Goal: Complete application form: Complete application form

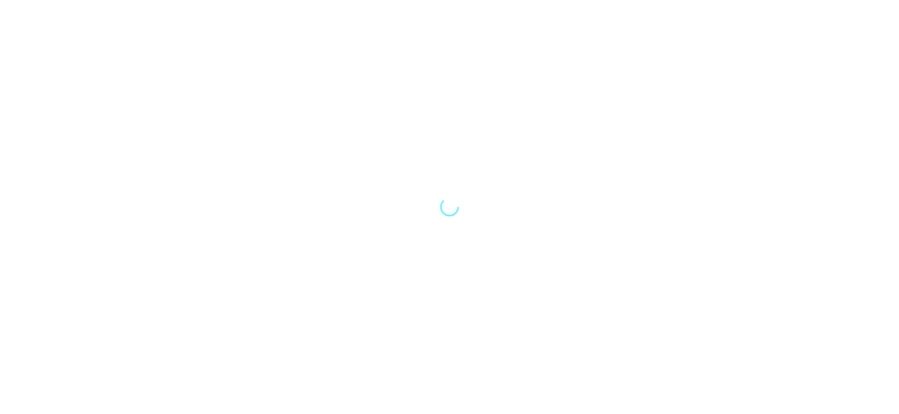
select select "Song"
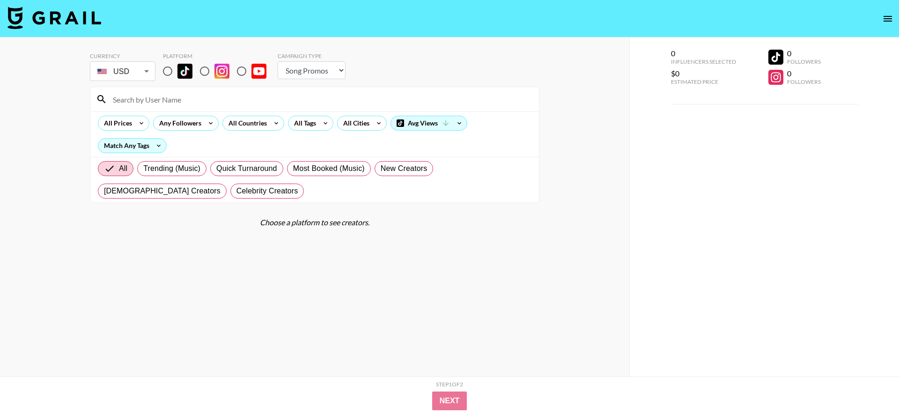
click at [894, 21] on button "open drawer" at bounding box center [887, 18] width 19 height 19
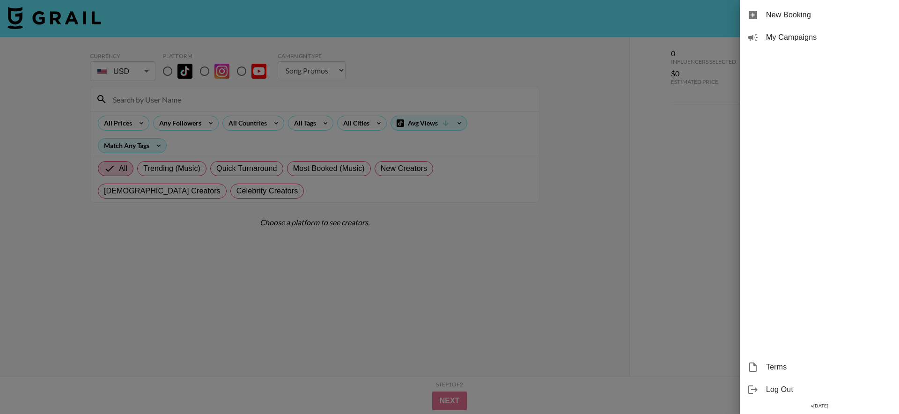
click at [504, 137] on div at bounding box center [449, 207] width 899 height 414
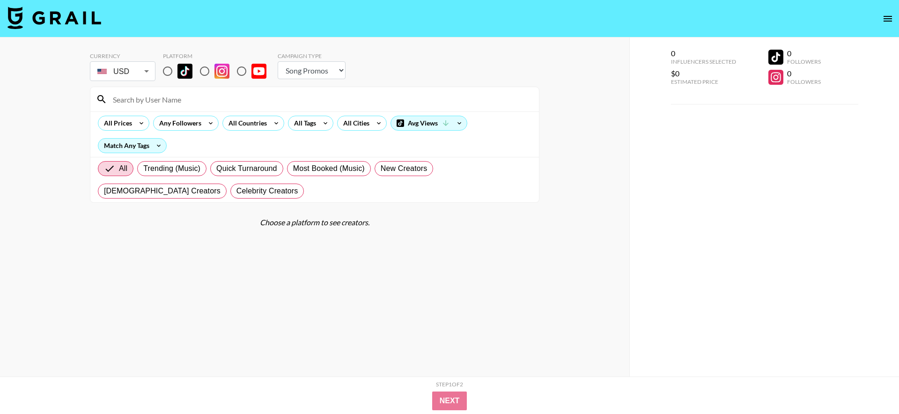
click at [169, 69] on input "radio" at bounding box center [168, 71] width 20 height 20
radio input "true"
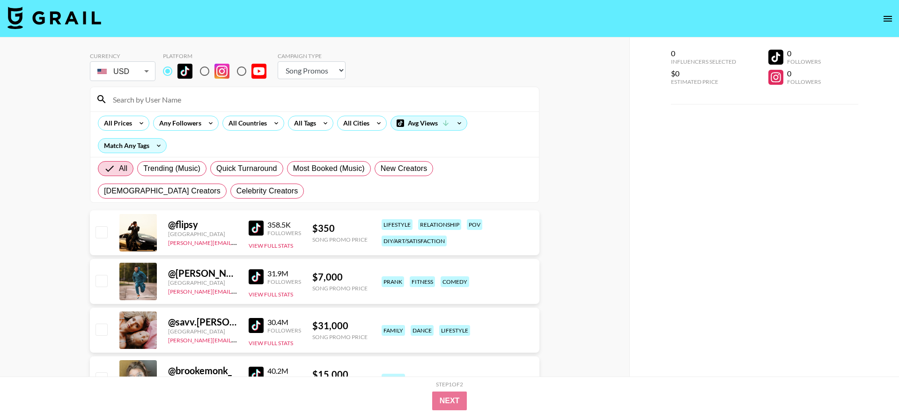
click at [184, 106] on input at bounding box center [320, 99] width 426 height 15
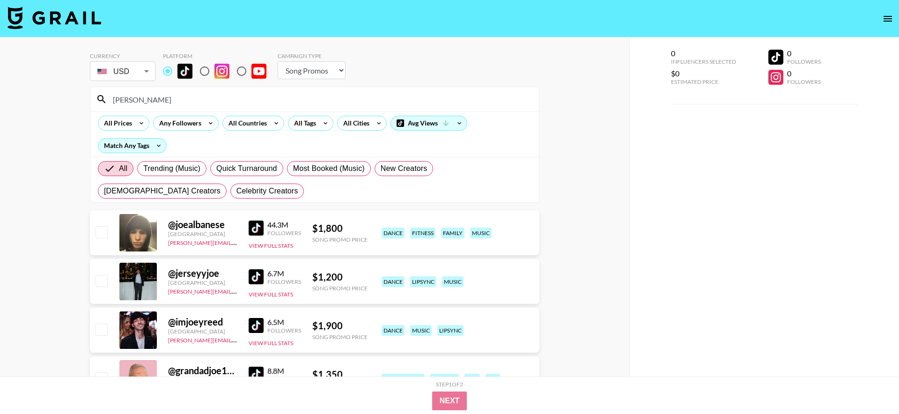
type input "joe"
click at [106, 234] on input "checkbox" at bounding box center [100, 231] width 11 height 11
checkbox input "true"
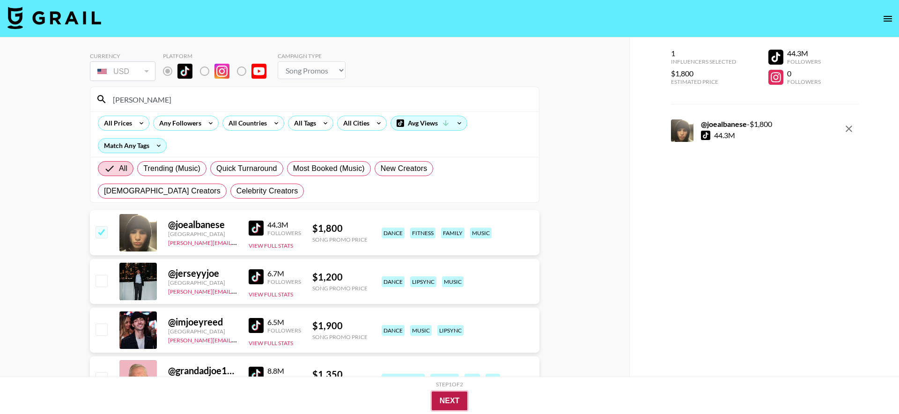
click at [444, 401] on button "Next" at bounding box center [450, 400] width 36 height 19
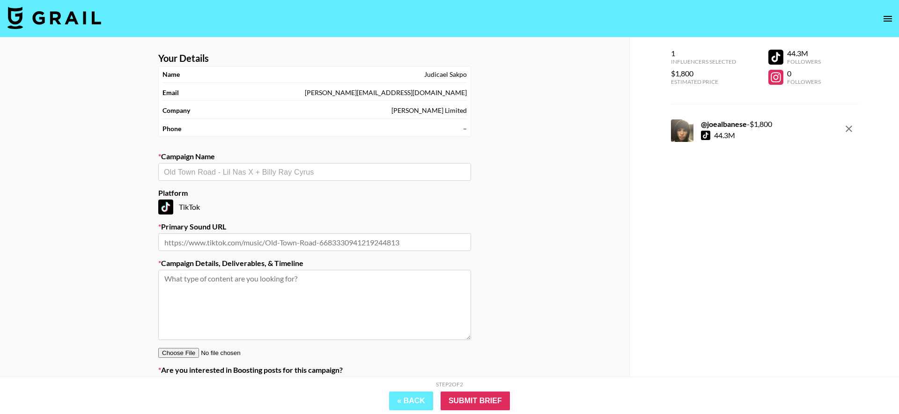
click at [393, 175] on input "text" at bounding box center [314, 172] width 301 height 11
click at [369, 186] on li "[PERSON_NAME] - Sugar on my tongue" at bounding box center [314, 191] width 313 height 15
type input "[PERSON_NAME] - Sugar on my tongue"
type input "[URL][DOMAIN_NAME]"
type textarea "TikTok --"
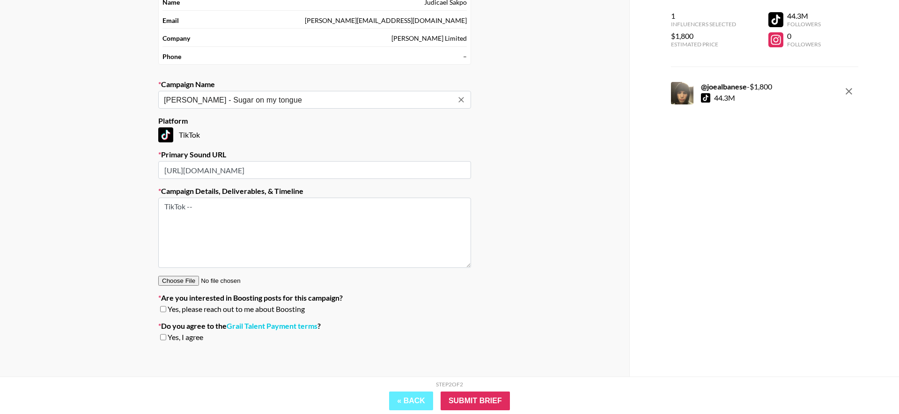
scroll to position [75, 0]
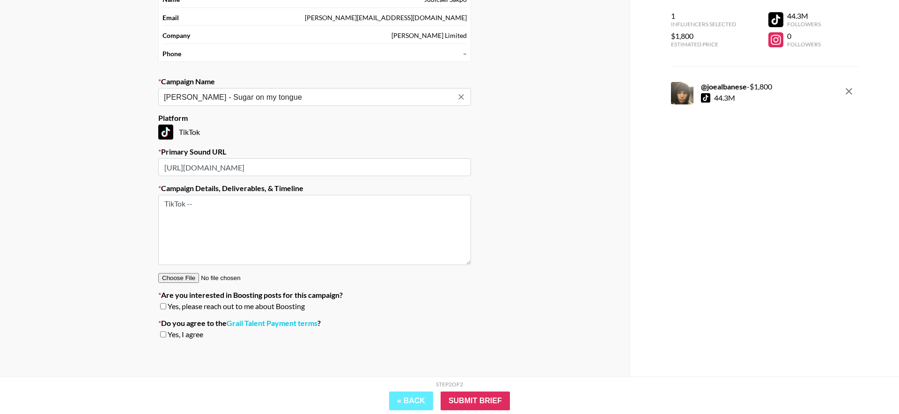
type input "[PERSON_NAME] - Sugar on my tongue"
click at [359, 202] on textarea "TikTok --" at bounding box center [314, 230] width 313 height 70
click at [198, 335] on span "Yes, I agree" at bounding box center [186, 335] width 36 height 9
click at [162, 337] on input "checkbox" at bounding box center [163, 335] width 6 height 7
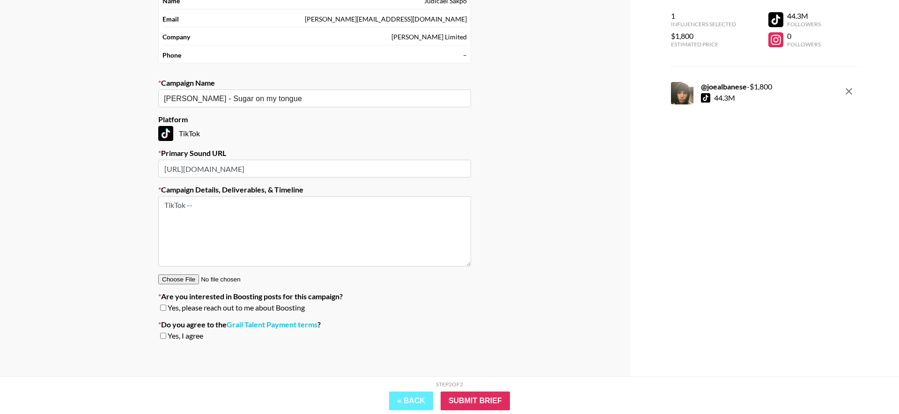
checkbox input "true"
click at [254, 324] on link "Grail Talent Payment terms" at bounding box center [272, 324] width 91 height 9
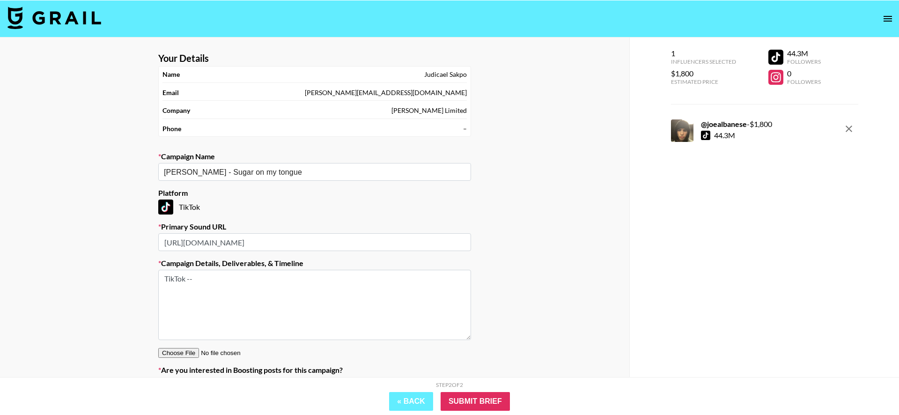
scroll to position [0, 0]
click at [465, 129] on div "–" at bounding box center [465, 129] width 4 height 8
click at [876, 19] on nav at bounding box center [449, 18] width 899 height 37
click at [882, 19] on icon "open drawer" at bounding box center [887, 18] width 11 height 11
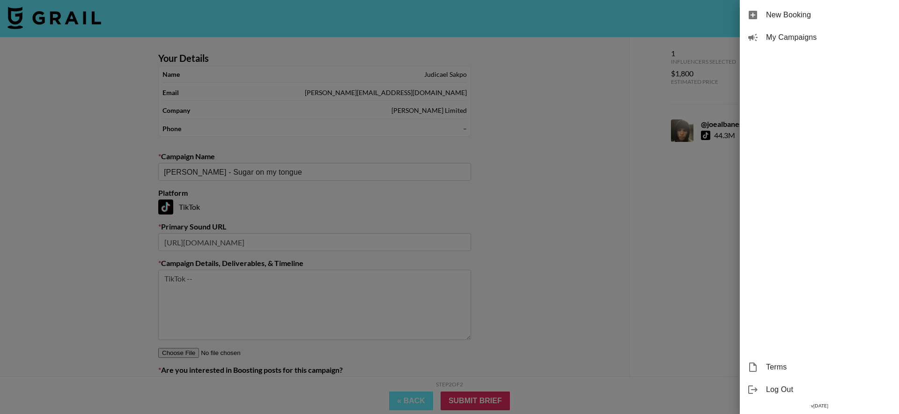
click at [459, 78] on div at bounding box center [449, 207] width 899 height 414
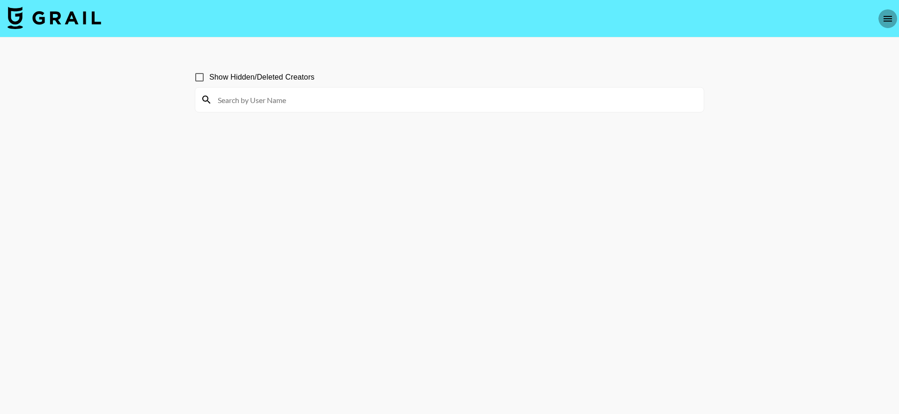
click at [889, 22] on icon "open drawer" at bounding box center [887, 18] width 11 height 11
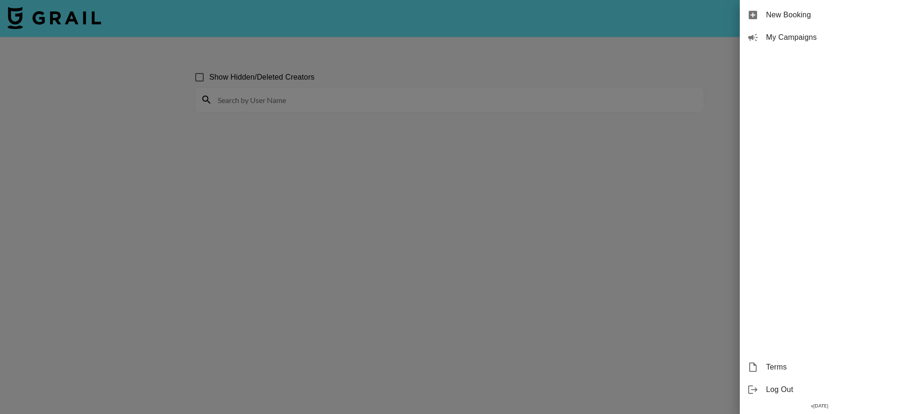
click at [863, 33] on span "My Campaigns" at bounding box center [828, 37] width 125 height 11
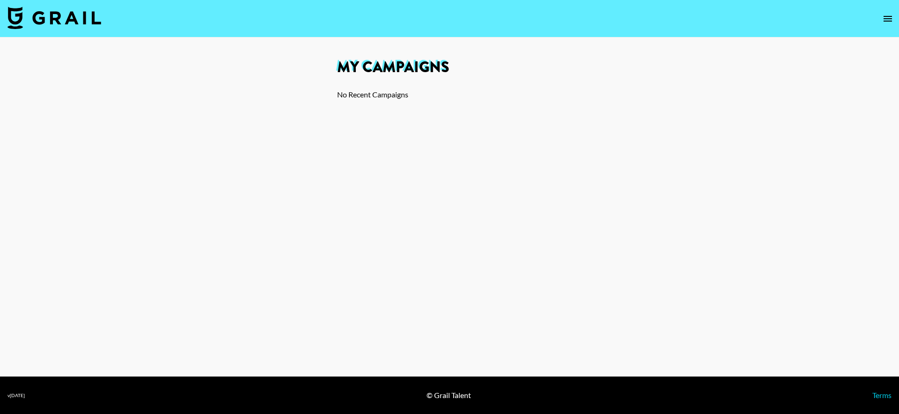
click at [79, 22] on img at bounding box center [54, 18] width 94 height 22
select select "Song"
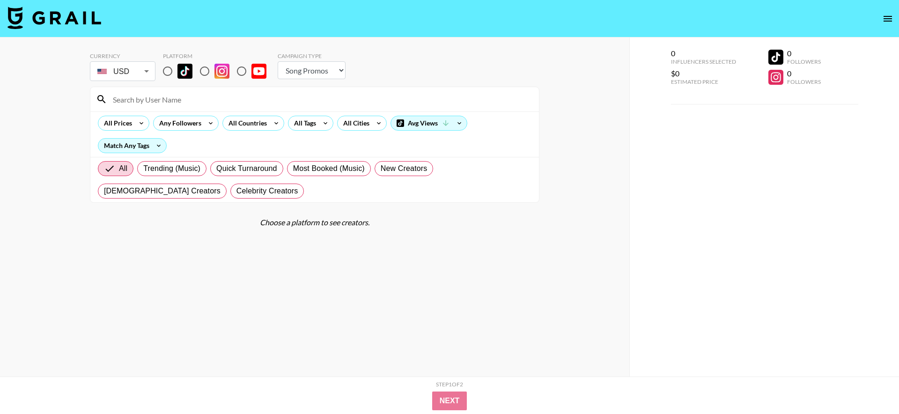
click at [882, 14] on icon "open drawer" at bounding box center [887, 18] width 11 height 11
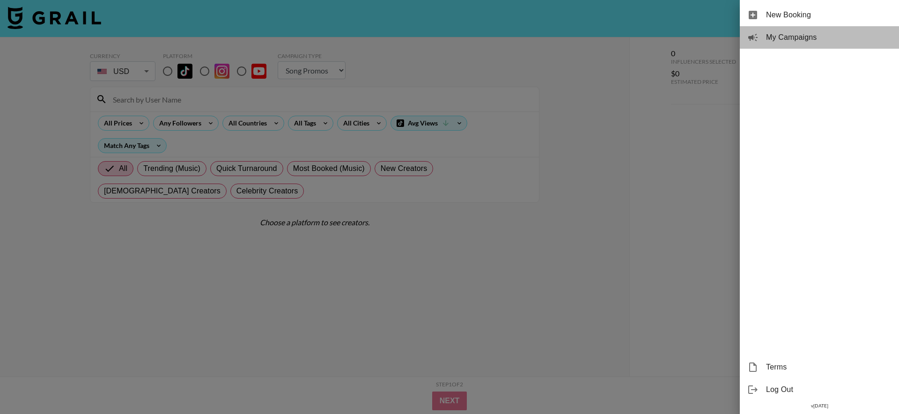
click at [806, 45] on div "My Campaigns" at bounding box center [819, 37] width 159 height 22
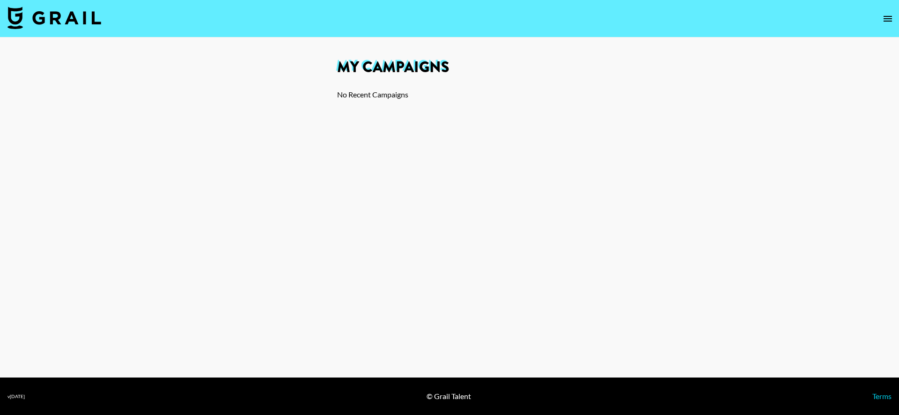
click at [446, 84] on section "My Campaigns No Recent Campaigns" at bounding box center [450, 71] width 240 height 69
click at [466, 109] on div "Tyler - Sugar on my tongue Created: Aug 22, 2025 Bookings: 1" at bounding box center [449, 113] width 225 height 46
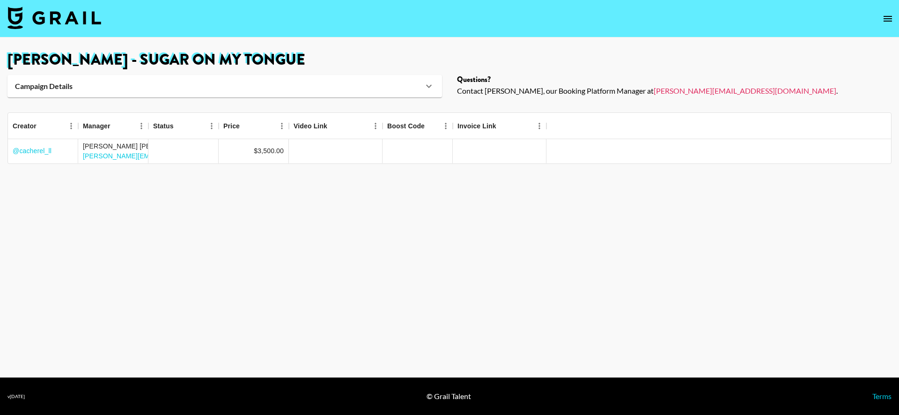
click at [374, 92] on div "Campaign Details" at bounding box center [224, 86] width 434 height 22
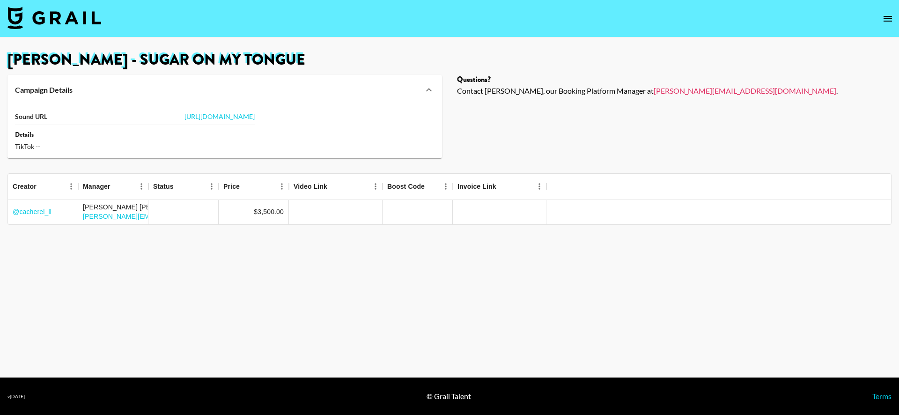
click at [374, 92] on div "Campaign Details" at bounding box center [219, 89] width 408 height 9
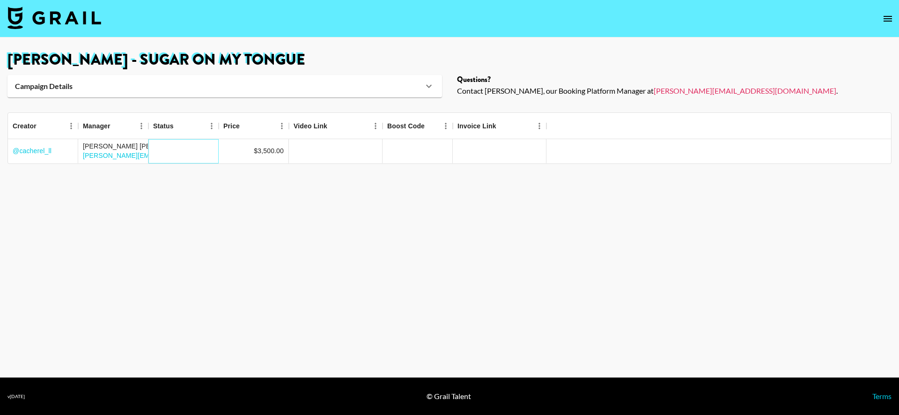
click at [177, 149] on div at bounding box center [183, 151] width 70 height 24
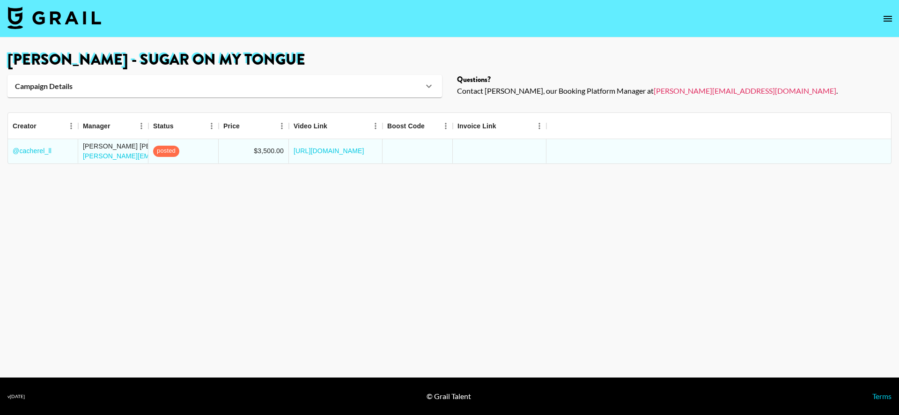
click at [323, 169] on main "Tyler - Sugar on my tongue Campaign Details Sound URL https://www.tiktok.com/mu…" at bounding box center [449, 207] width 899 height 340
click at [406, 149] on div at bounding box center [417, 151] width 70 height 24
click at [354, 73] on div "Tyler - Sugar on my tongue Campaign Details Sound URL https://www.tiktok.com/mu…" at bounding box center [449, 74] width 899 height 45
click at [346, 82] on div "Campaign Details" at bounding box center [219, 85] width 408 height 9
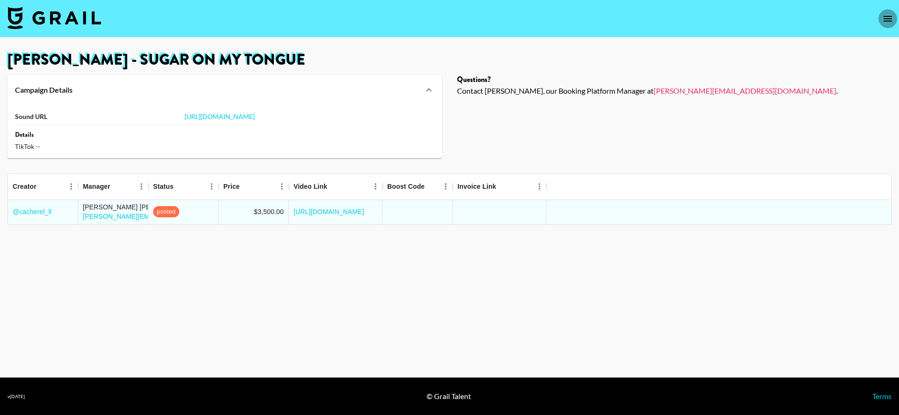
click at [885, 20] on icon "open drawer" at bounding box center [887, 18] width 11 height 11
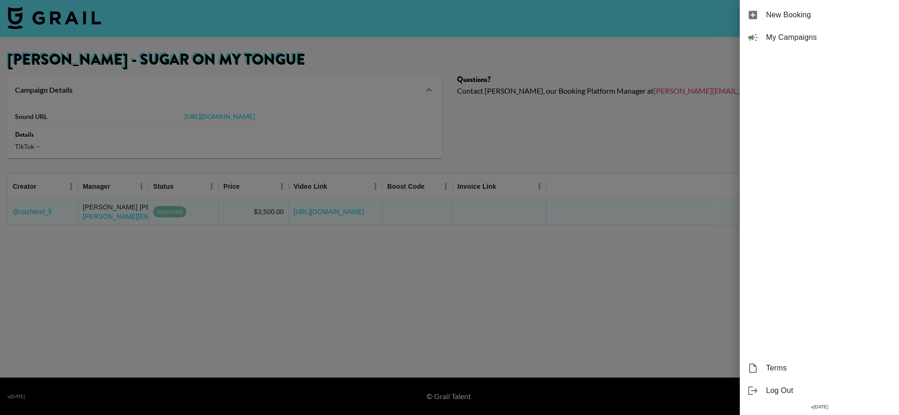
click at [431, 8] on div at bounding box center [449, 207] width 899 height 415
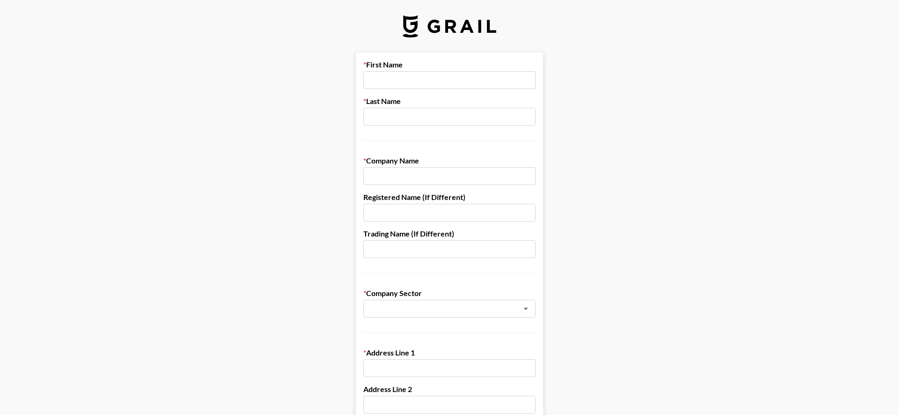
click at [412, 82] on input "text" at bounding box center [449, 80] width 172 height 18
type input "Judicael"
type input "Sakpo"
type input "[PERSON_NAME] Media"
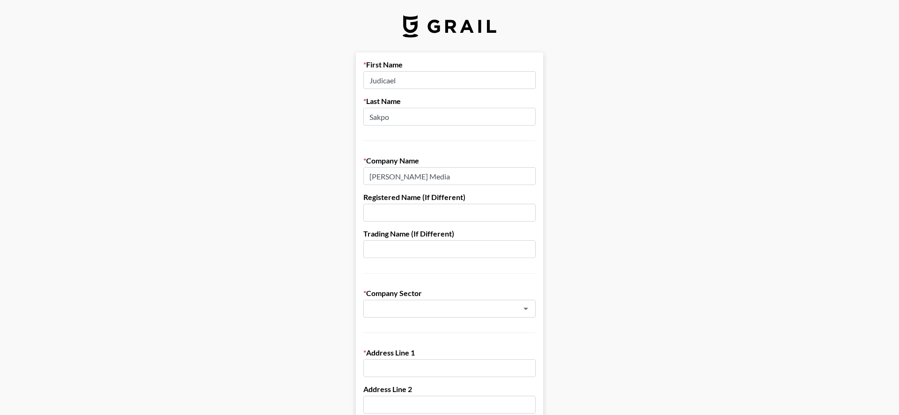
click at [418, 211] on input "text" at bounding box center [449, 213] width 172 height 18
click at [416, 171] on input "[PERSON_NAME] Media" at bounding box center [449, 176] width 172 height 18
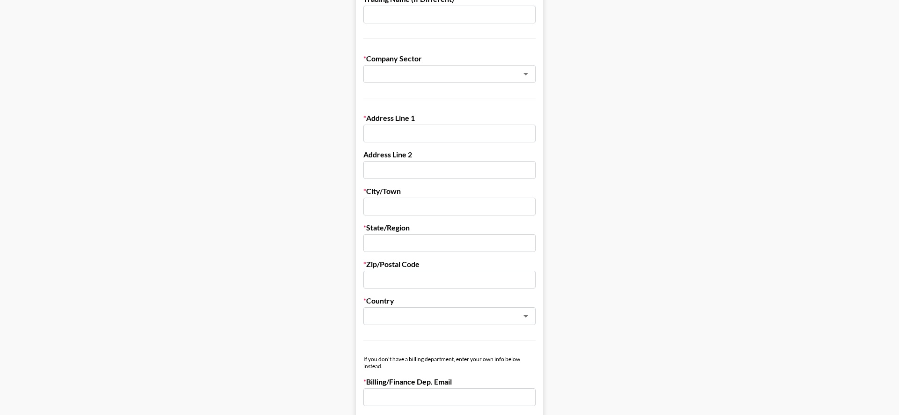
scroll to position [241, 0]
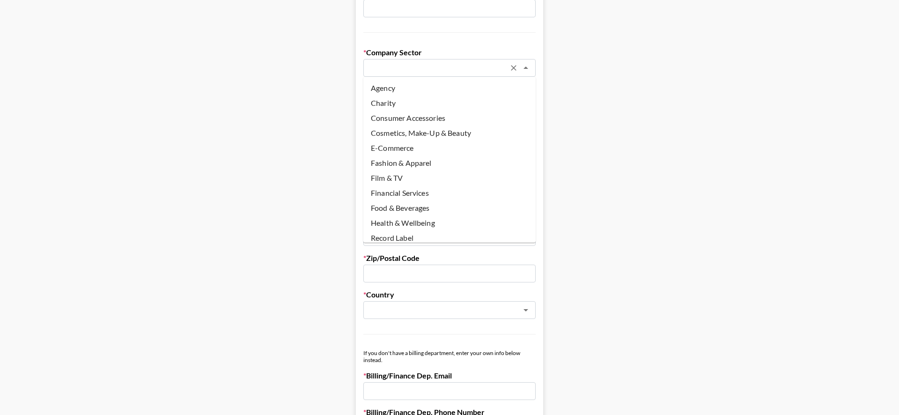
click at [428, 63] on input "text" at bounding box center [437, 68] width 136 height 11
click at [432, 92] on li "Agency" at bounding box center [449, 88] width 172 height 15
type input "Agency"
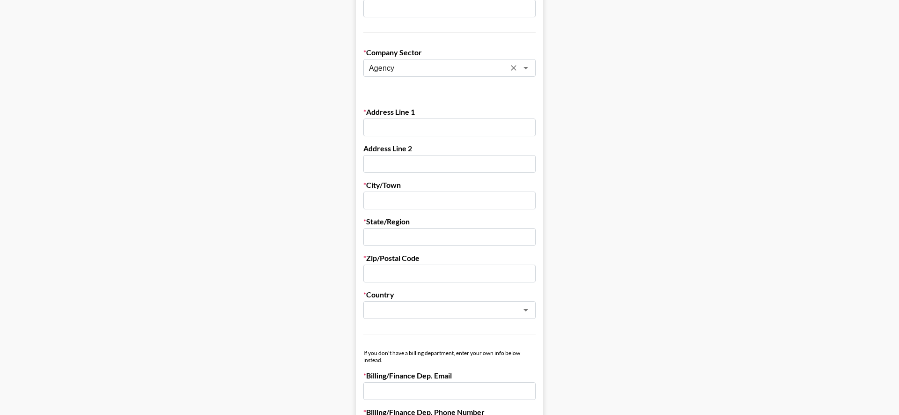
click at [415, 121] on input "text" at bounding box center [449, 127] width 172 height 18
type input "7551 Welsley Trace"
type input "[PERSON_NAME]"
type input "[GEOGRAPHIC_DATA][PERSON_NAME]"
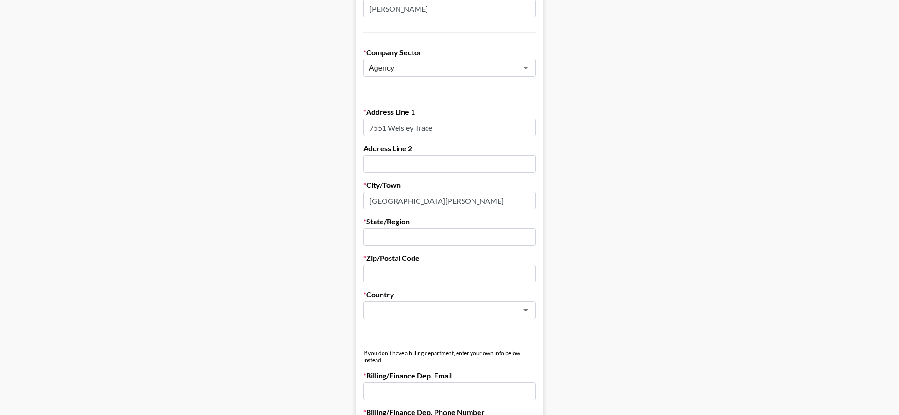
type input "OH"
type input "45069"
type input "[PERSON_NAME][EMAIL_ADDRESS][DOMAIN_NAME]"
type input "5138220906"
click at [352, 160] on main "First Name Judicael Last Name Sakpo Company Name [PERSON_NAME] Media Registered…" at bounding box center [449, 216] width 884 height 808
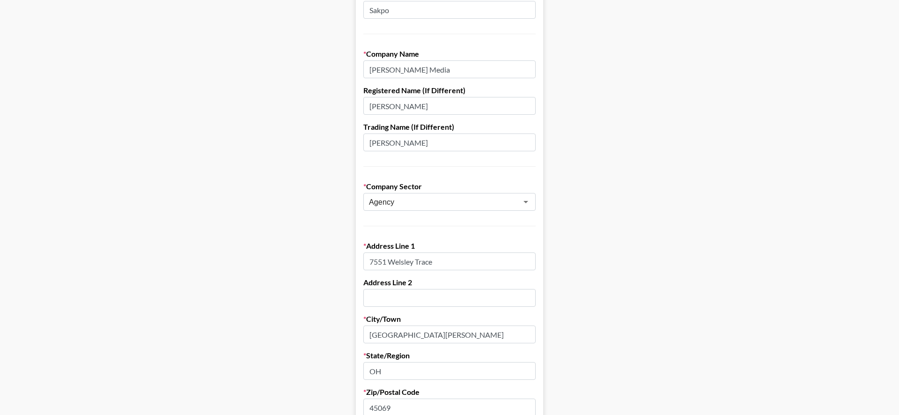
scroll to position [103, 0]
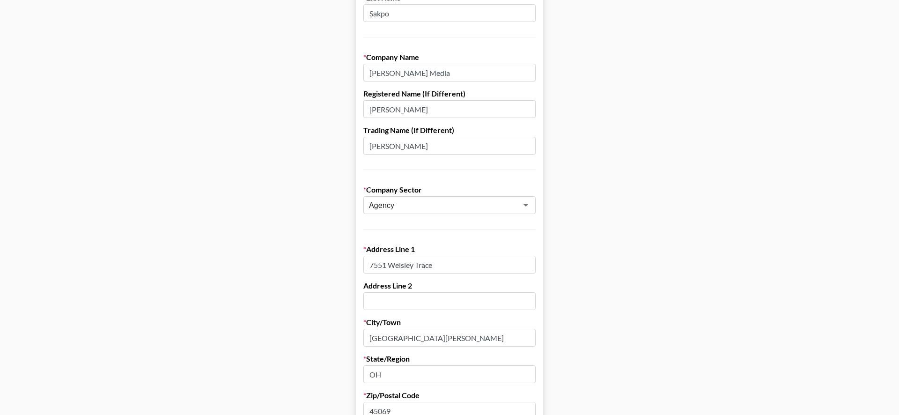
drag, startPoint x: 423, startPoint y: 75, endPoint x: 323, endPoint y: 75, distance: 99.7
click at [323, 75] on main "First Name Judicael Last Name Sakpo Company Name [PERSON_NAME] Media Registered…" at bounding box center [449, 353] width 884 height 808
click at [382, 104] on input "[PERSON_NAME]" at bounding box center [449, 109] width 172 height 18
click at [382, 108] on input "[PERSON_NAME]" at bounding box center [449, 109] width 172 height 18
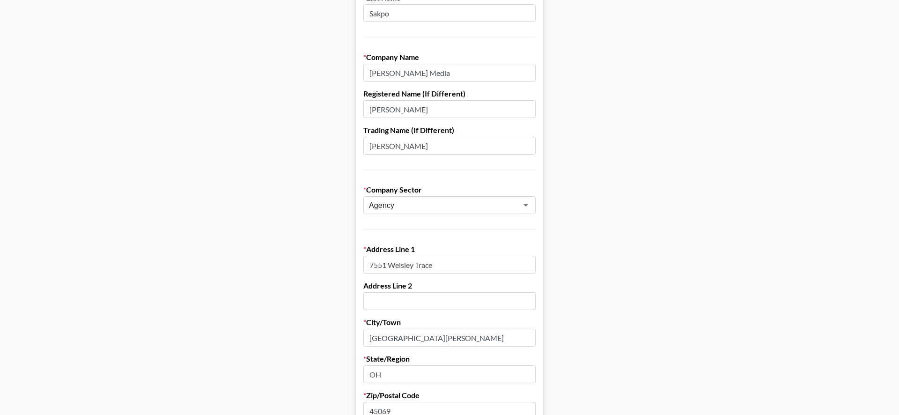
click at [382, 108] on input "[PERSON_NAME]" at bounding box center [449, 109] width 172 height 18
click at [410, 77] on input "[PERSON_NAME] Media" at bounding box center [449, 73] width 172 height 18
click at [389, 115] on input "[DEMOGRAPHIC_DATA]" at bounding box center [449, 109] width 172 height 18
type input "[PERSON_NAME], Limited"
drag, startPoint x: 449, startPoint y: 147, endPoint x: 319, endPoint y: 151, distance: 130.2
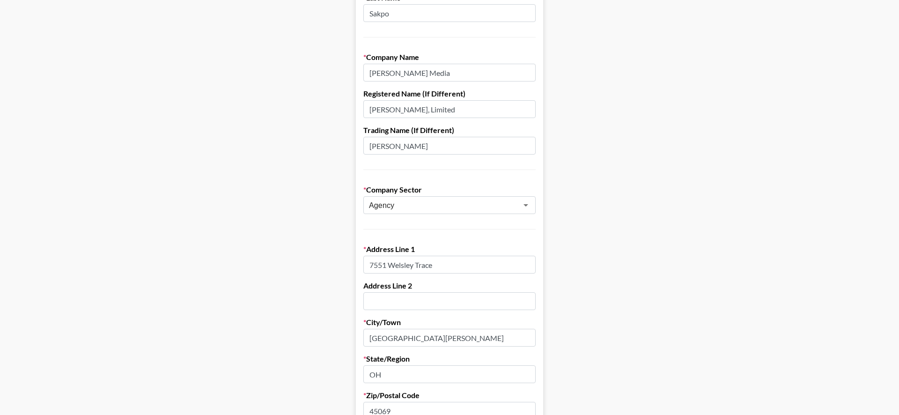
click at [319, 151] on main "First Name Judicael Last Name Sakpo Company Name [PERSON_NAME] Media Registered…" at bounding box center [449, 353] width 884 height 808
click at [397, 143] on input "[PERSON_NAME]" at bounding box center [449, 146] width 172 height 18
click at [327, 150] on main "First Name Judicael Last Name Sakpo Company Name [PERSON_NAME] Media Registered…" at bounding box center [449, 353] width 884 height 808
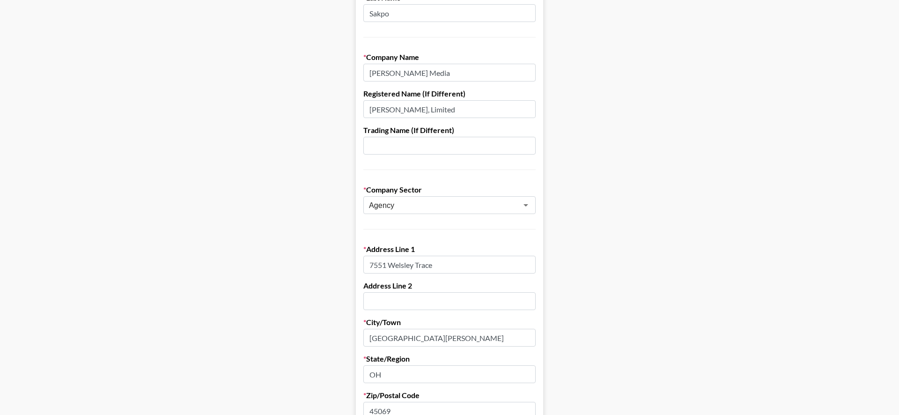
click at [597, 120] on main "First Name Judicael Last Name Sakpo Company Name [PERSON_NAME] Media Registered…" at bounding box center [449, 353] width 884 height 808
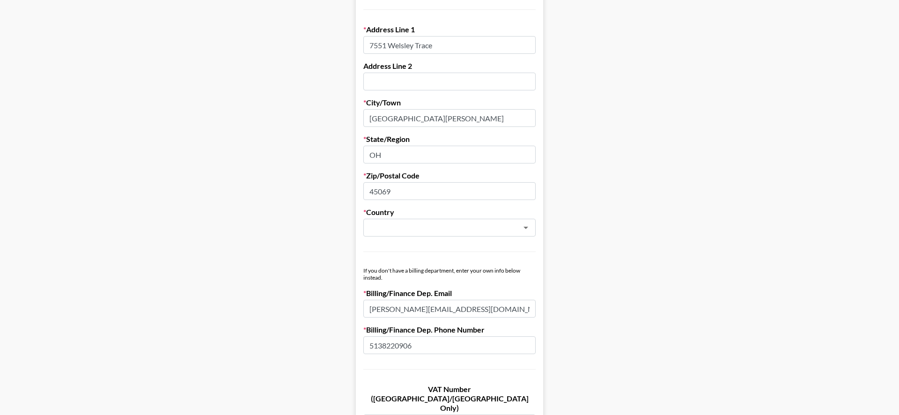
scroll to position [333, 0]
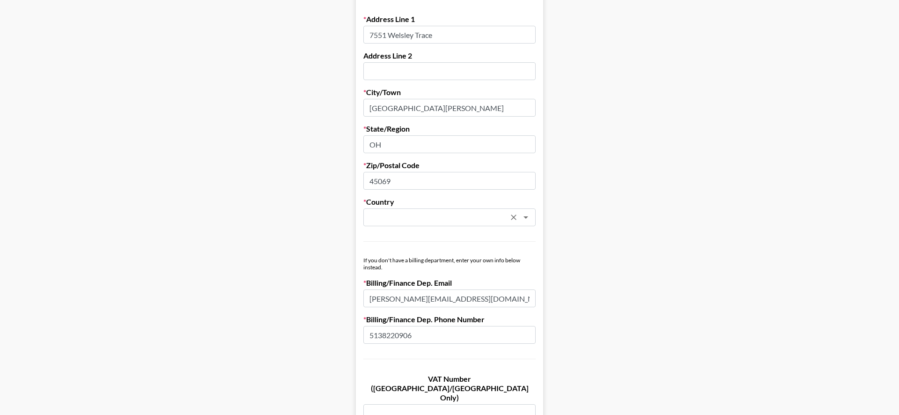
click at [483, 212] on input "text" at bounding box center [437, 217] width 136 height 11
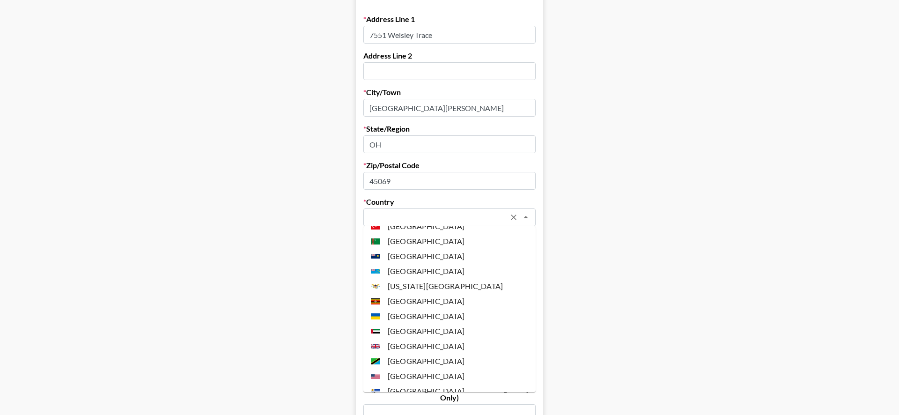
scroll to position [3457, 0]
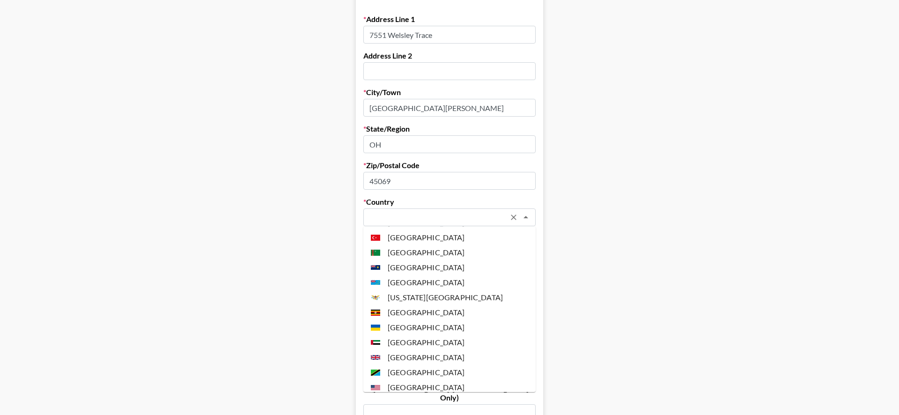
click at [461, 380] on li "[GEOGRAPHIC_DATA]" at bounding box center [449, 387] width 172 height 15
type input "[GEOGRAPHIC_DATA]"
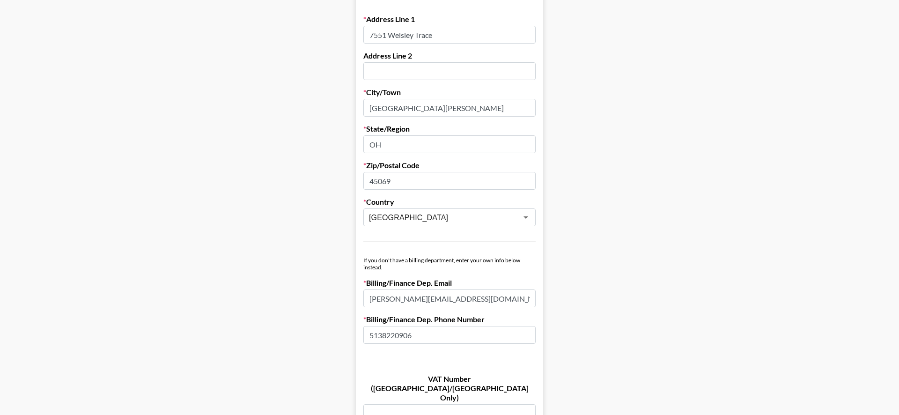
click at [323, 287] on main "First Name Judicael Last Name Sakpo Company Name [PERSON_NAME] Media Registered…" at bounding box center [449, 123] width 884 height 808
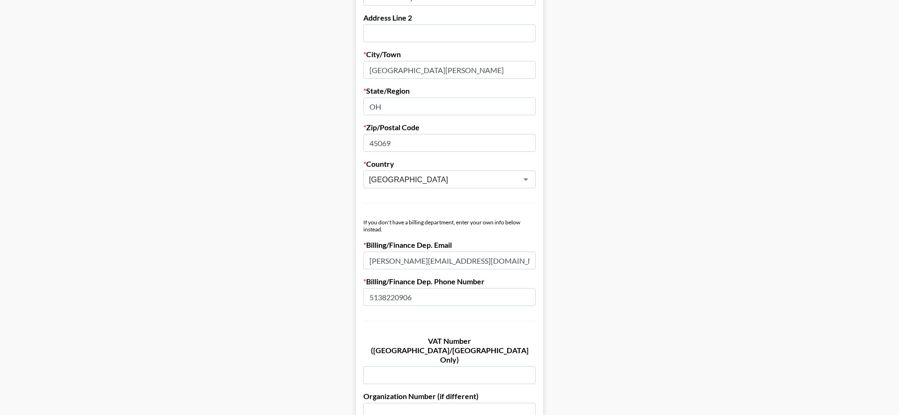
scroll to position [373, 0]
click at [385, 260] on input "[PERSON_NAME][EMAIL_ADDRESS][DOMAIN_NAME]" at bounding box center [449, 259] width 172 height 18
click at [377, 260] on input "[PERSON_NAME][EMAIL_ADDRESS][DOMAIN_NAME]" at bounding box center [449, 259] width 172 height 18
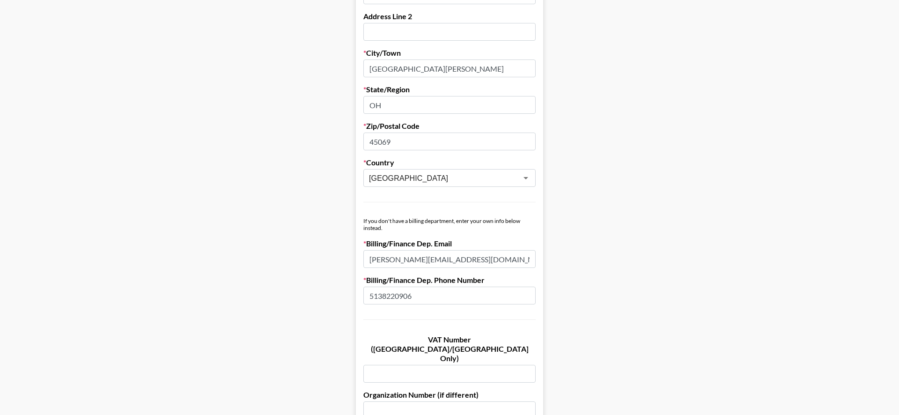
click at [377, 260] on input "[PERSON_NAME][EMAIL_ADDRESS][DOMAIN_NAME]" at bounding box center [449, 259] width 172 height 18
type input "[EMAIL_ADDRESS][DOMAIN_NAME]"
drag, startPoint x: 295, startPoint y: 261, endPoint x: 354, endPoint y: 269, distance: 59.1
click at [296, 261] on main "First Name Judicael Last Name Sakpo Company Name [PERSON_NAME] Media Registered…" at bounding box center [449, 84] width 884 height 808
drag, startPoint x: 453, startPoint y: 294, endPoint x: 420, endPoint y: 303, distance: 34.7
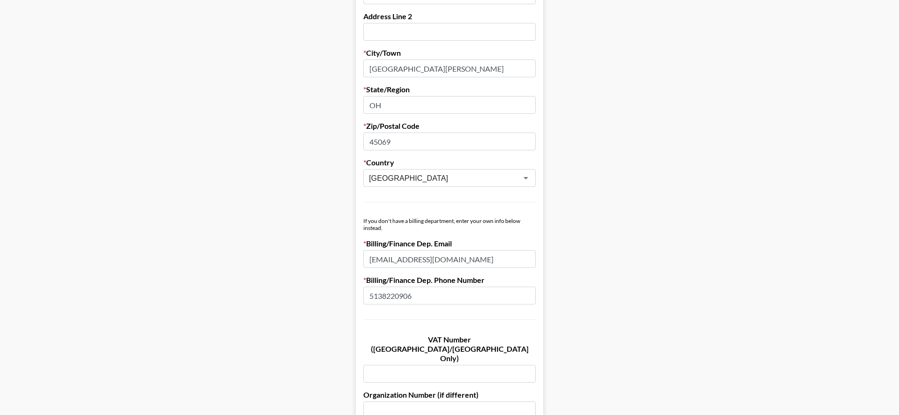
click at [356, 293] on form "First Name Judicael Last Name Sakpo Company Name [PERSON_NAME] Media Registered…" at bounding box center [449, 84] width 187 height 808
click at [337, 287] on main "First Name Judicael Last Name Sakpo Company Name [PERSON_NAME] Media Registered…" at bounding box center [449, 84] width 884 height 808
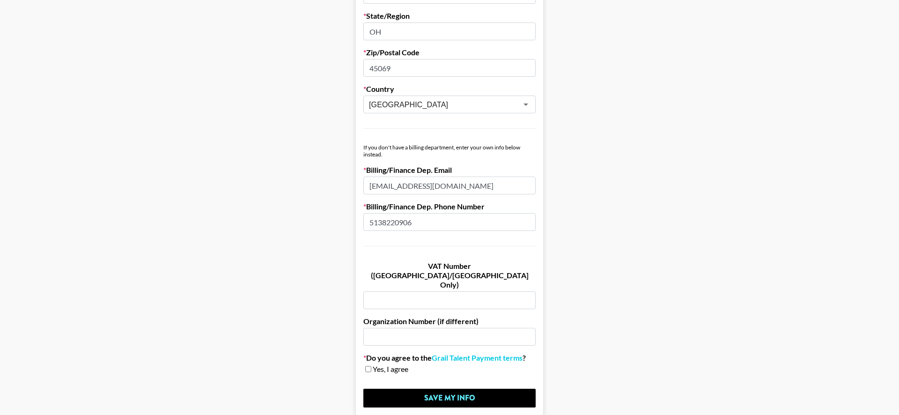
scroll to position [480, 0]
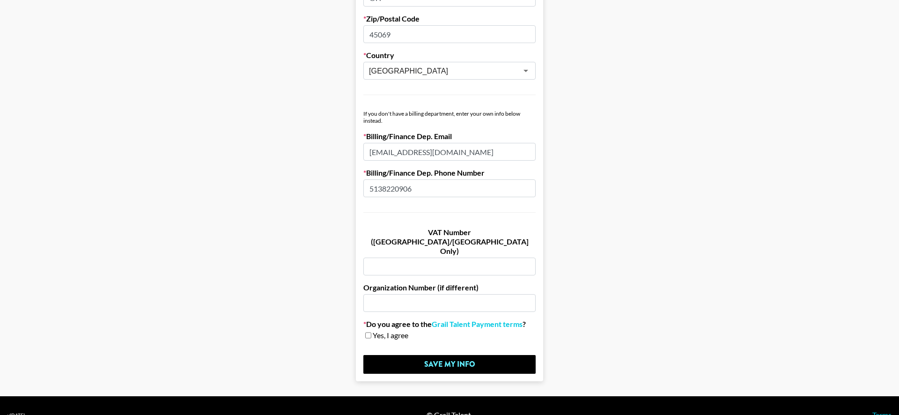
click at [371, 331] on div "Yes, I agree" at bounding box center [449, 335] width 172 height 9
click at [368, 332] on input "checkbox" at bounding box center [368, 335] width 6 height 7
checkbox input "true"
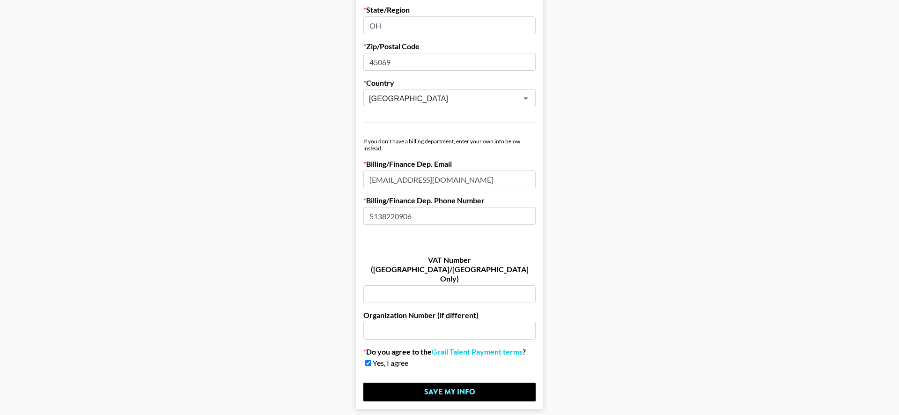
scroll to position [451, 0]
click at [426, 219] on input "5138220906" at bounding box center [449, 217] width 172 height 18
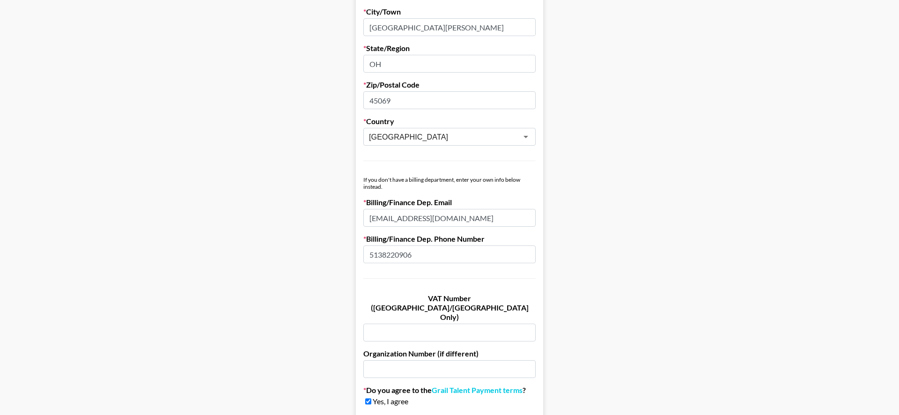
scroll to position [480, 0]
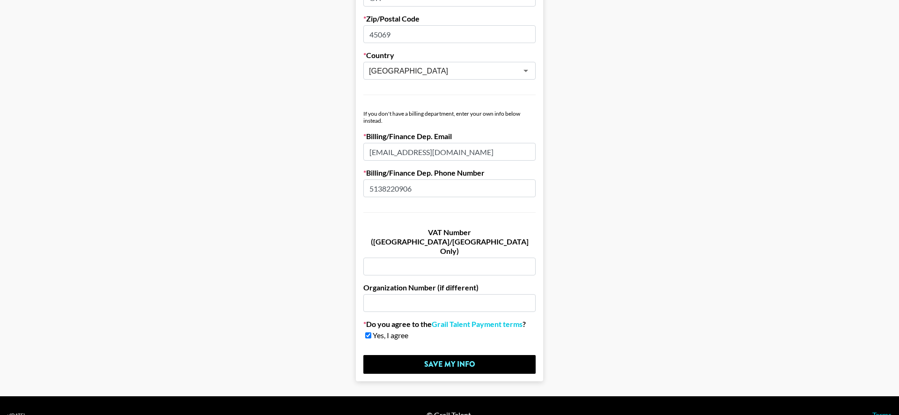
click at [487, 355] on input "Save My Info" at bounding box center [449, 364] width 172 height 19
